Goal: Transaction & Acquisition: Purchase product/service

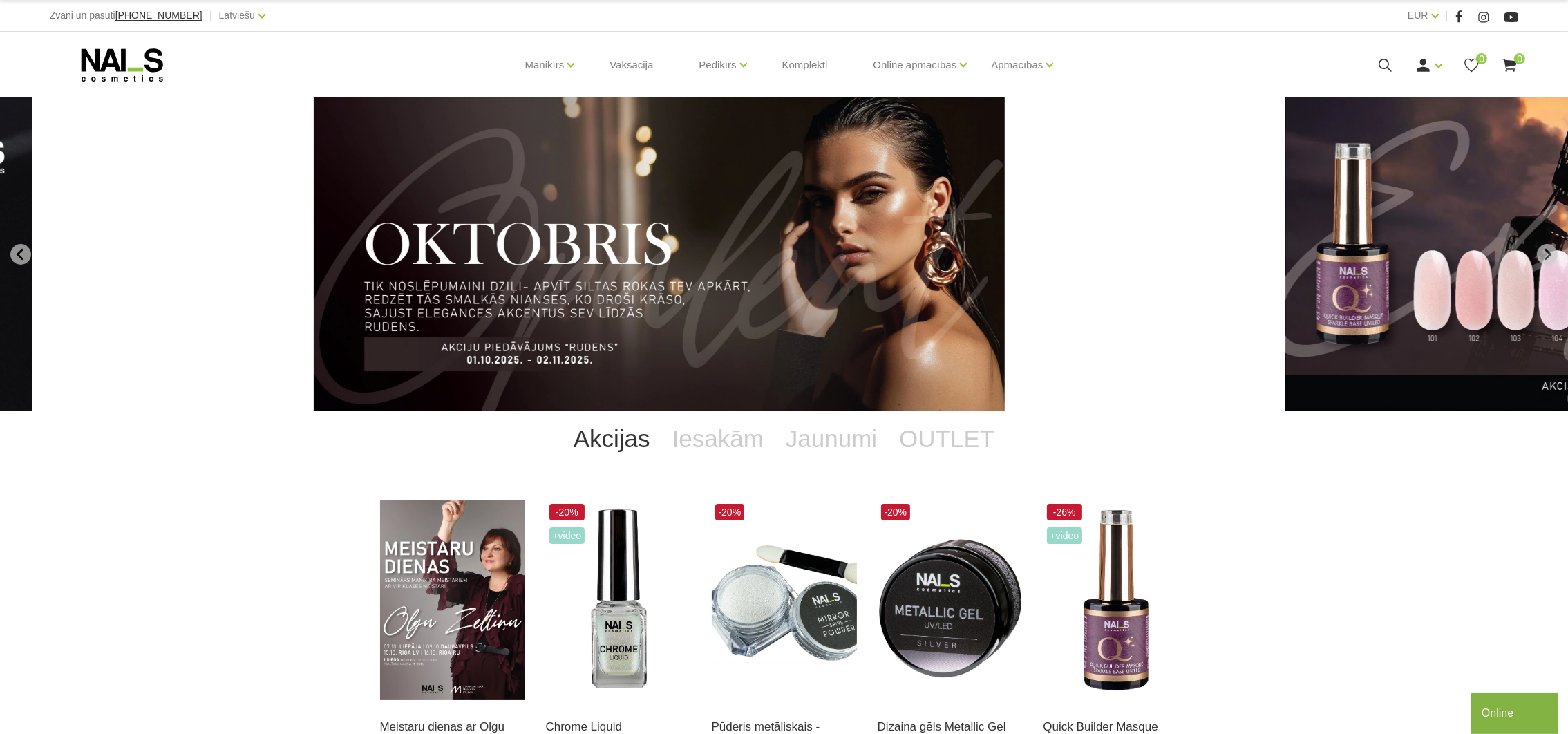
click at [1392, 69] on icon at bounding box center [1384, 65] width 17 height 17
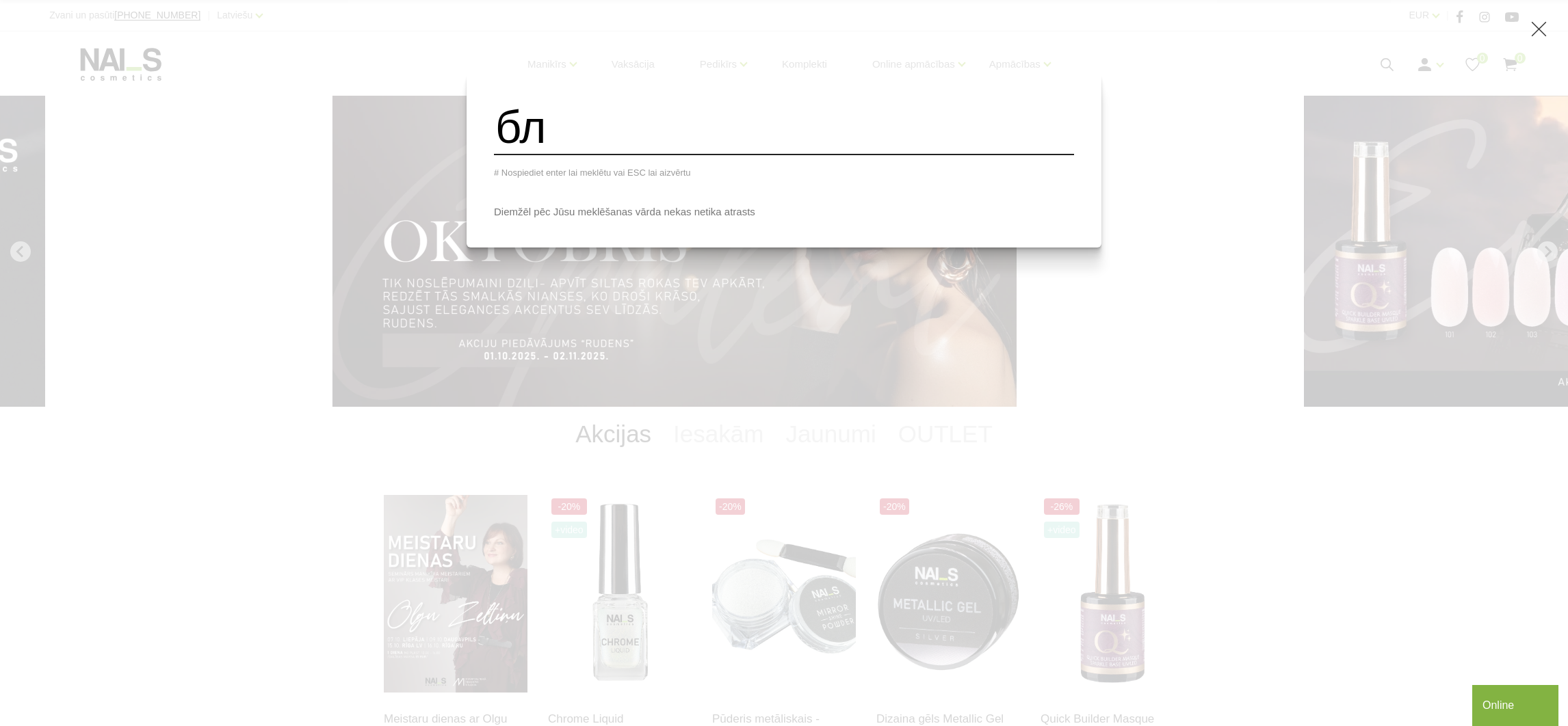
type input "б"
type input "blooming"
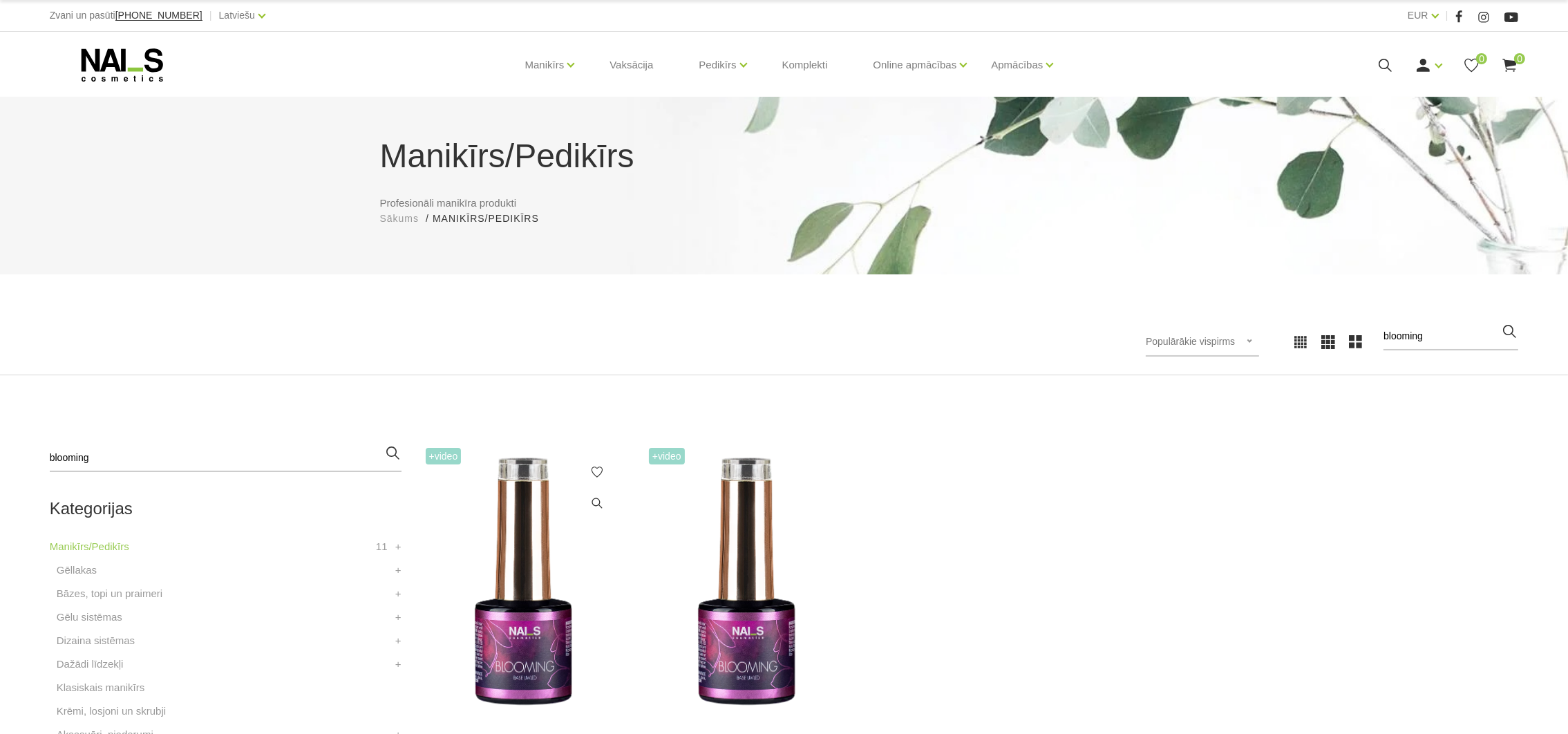
click at [523, 596] on img at bounding box center [523, 584] width 202 height 279
